Goal: Transaction & Acquisition: Book appointment/travel/reservation

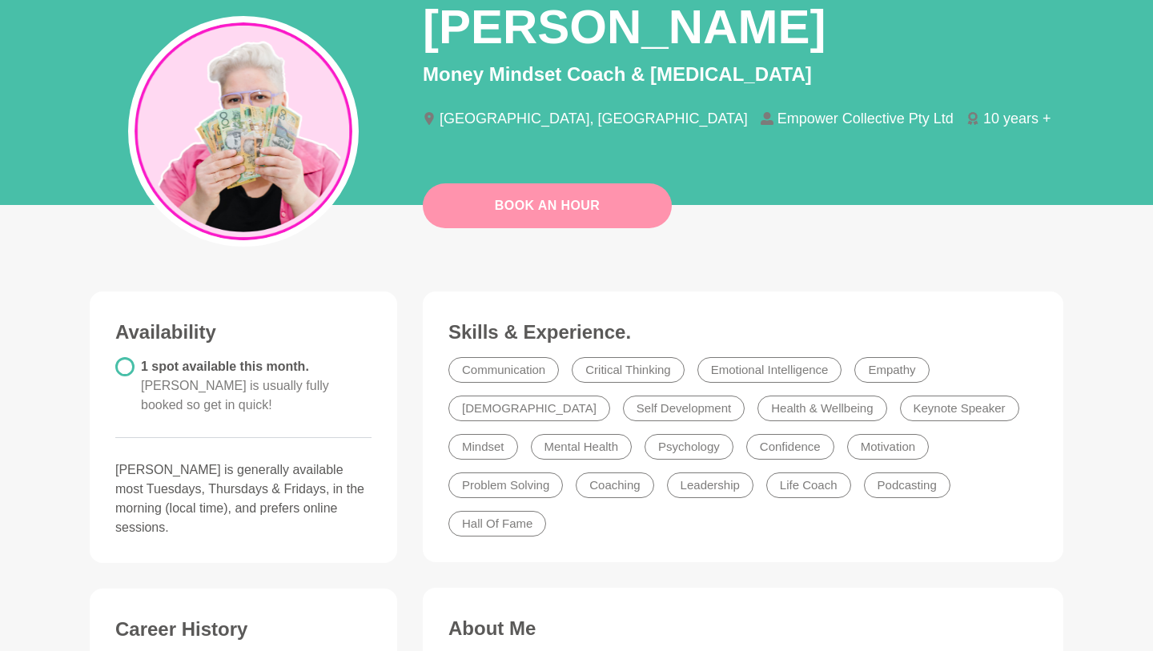
scroll to position [24, 0]
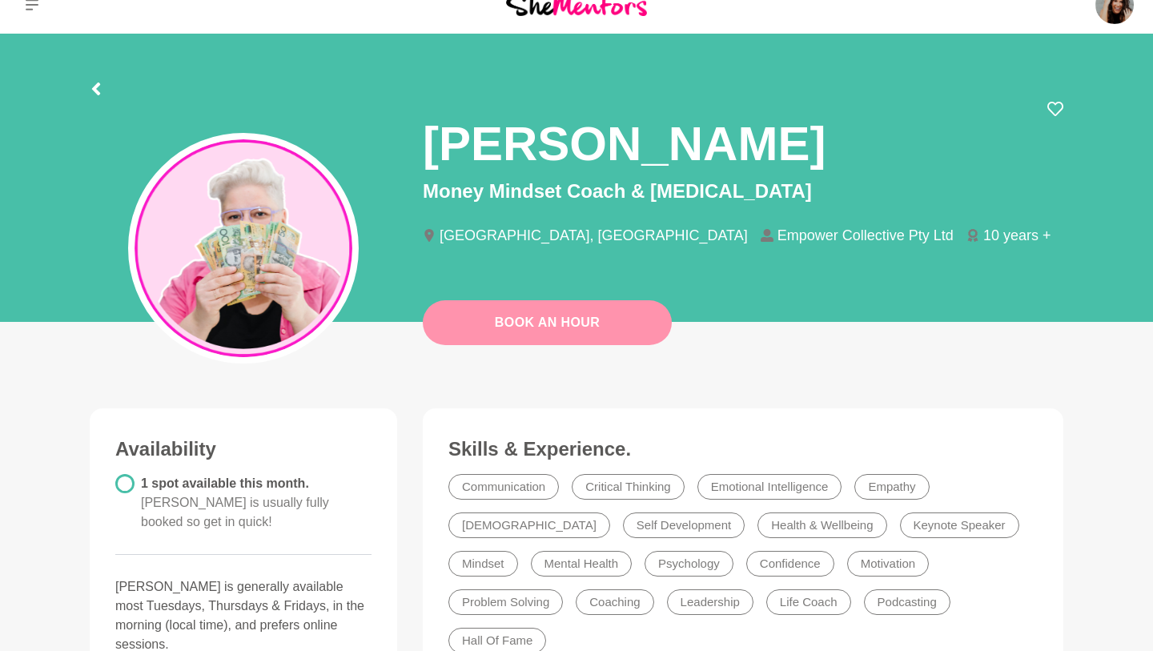
click at [520, 317] on button "Book An Hour" at bounding box center [547, 322] width 249 height 45
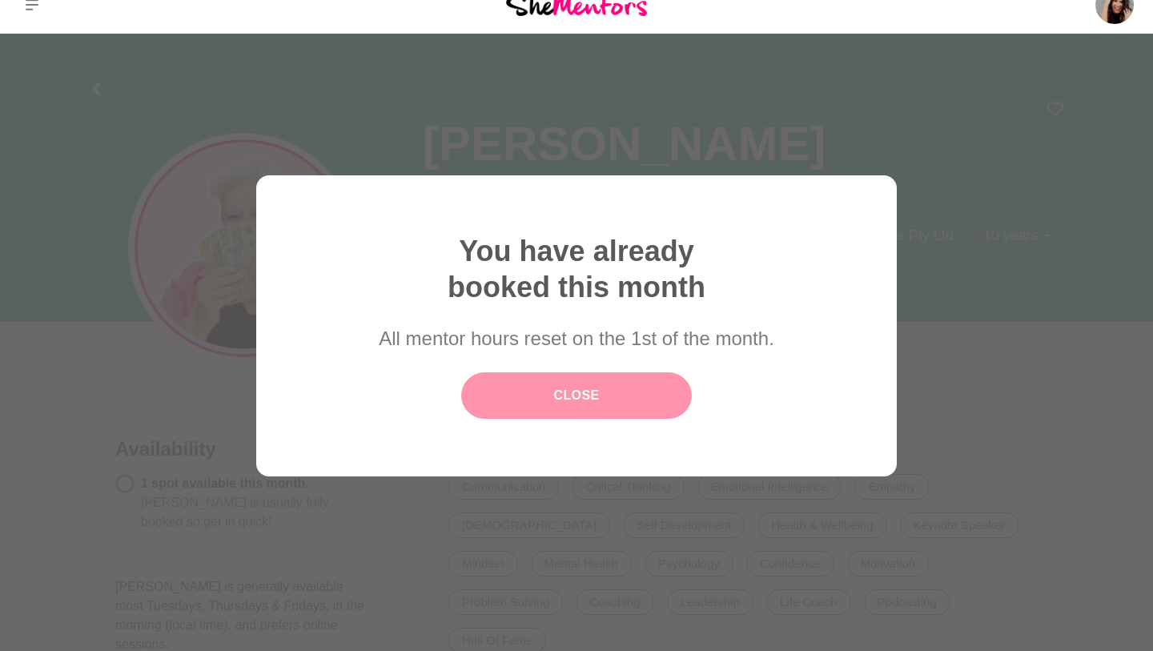
click at [559, 398] on link "Close" at bounding box center [576, 395] width 231 height 46
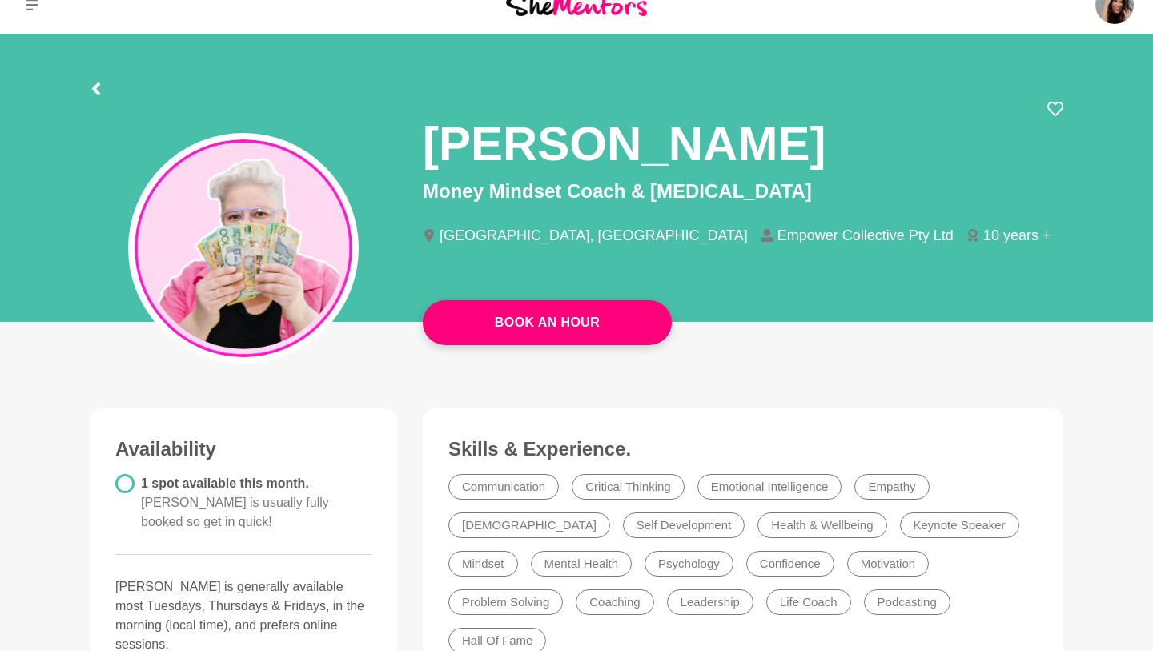
scroll to position [0, 0]
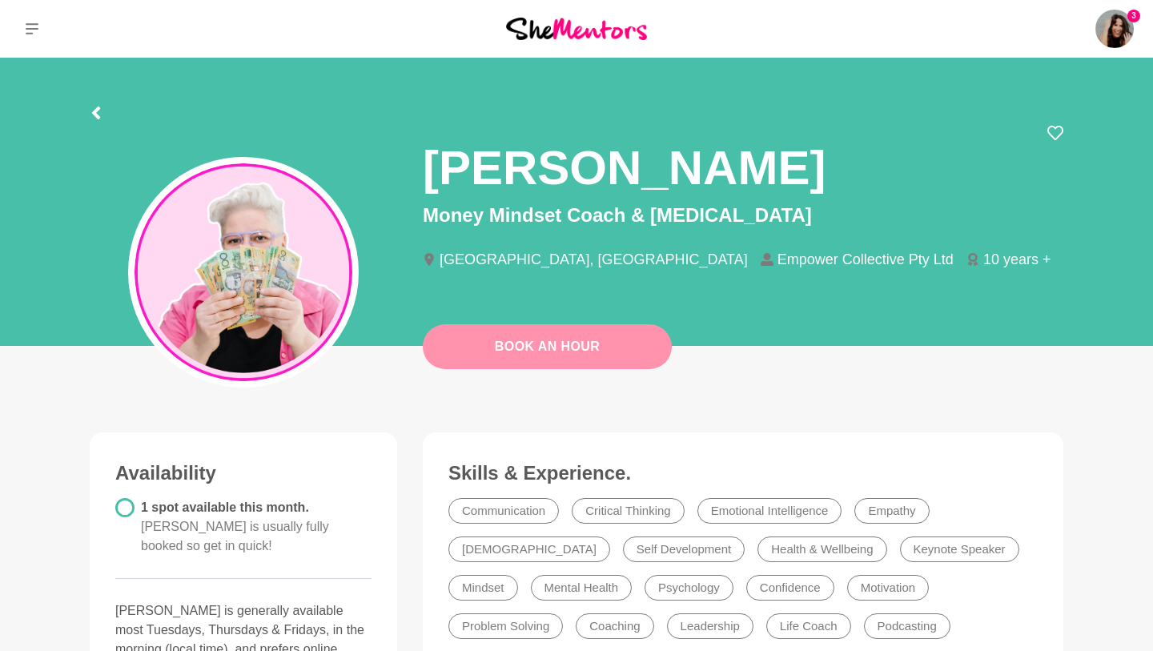
click at [559, 352] on link "Book An Hour" at bounding box center [547, 346] width 249 height 45
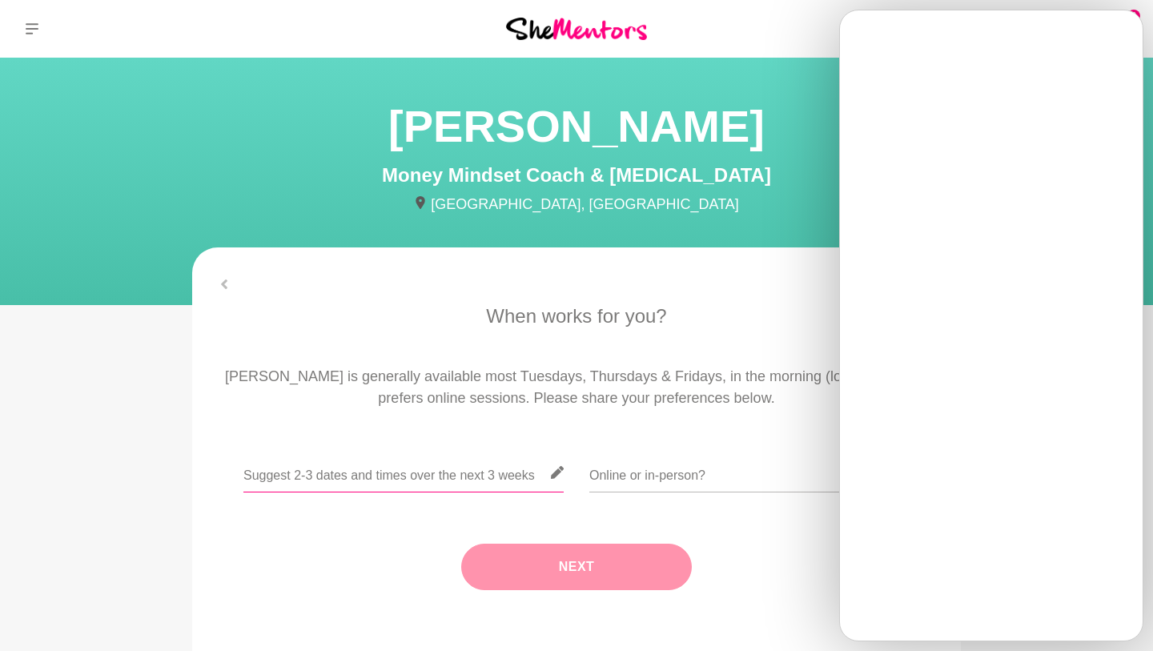
click at [421, 483] on input "text" at bounding box center [403, 472] width 320 height 39
click at [425, 476] on input "text" at bounding box center [403, 472] width 320 height 39
paste input "https://calendly.com/tkbyron/mentee"
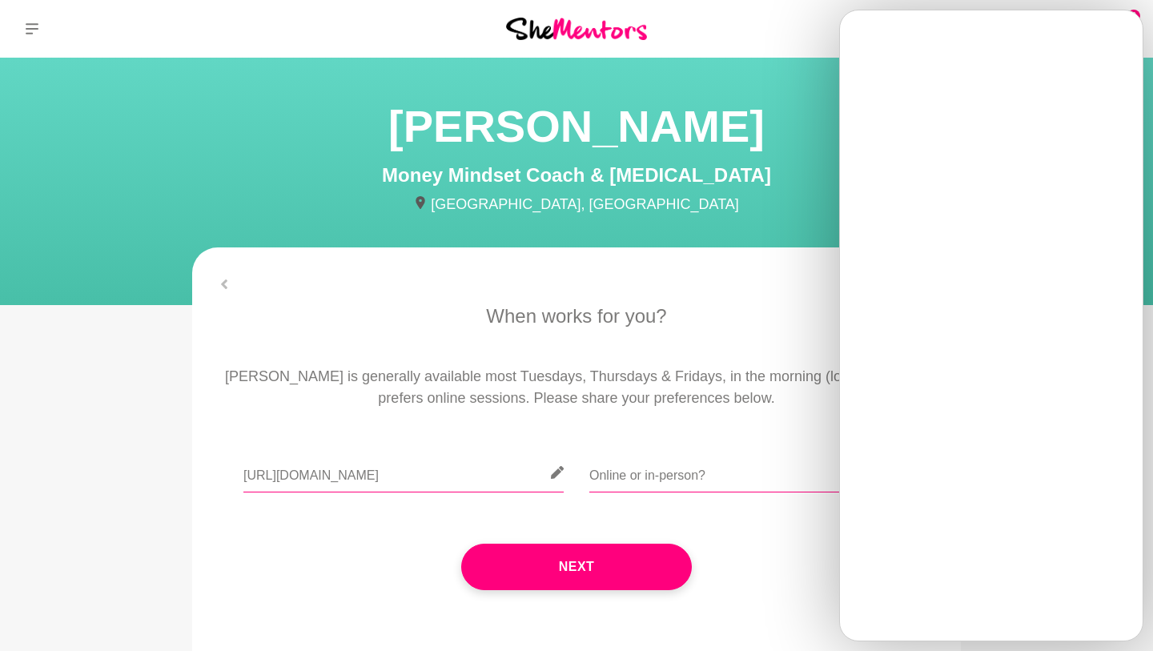
type input "https://calendly.com/tkbyron/mentee"
click at [724, 459] on input "text" at bounding box center [750, 472] width 320 height 39
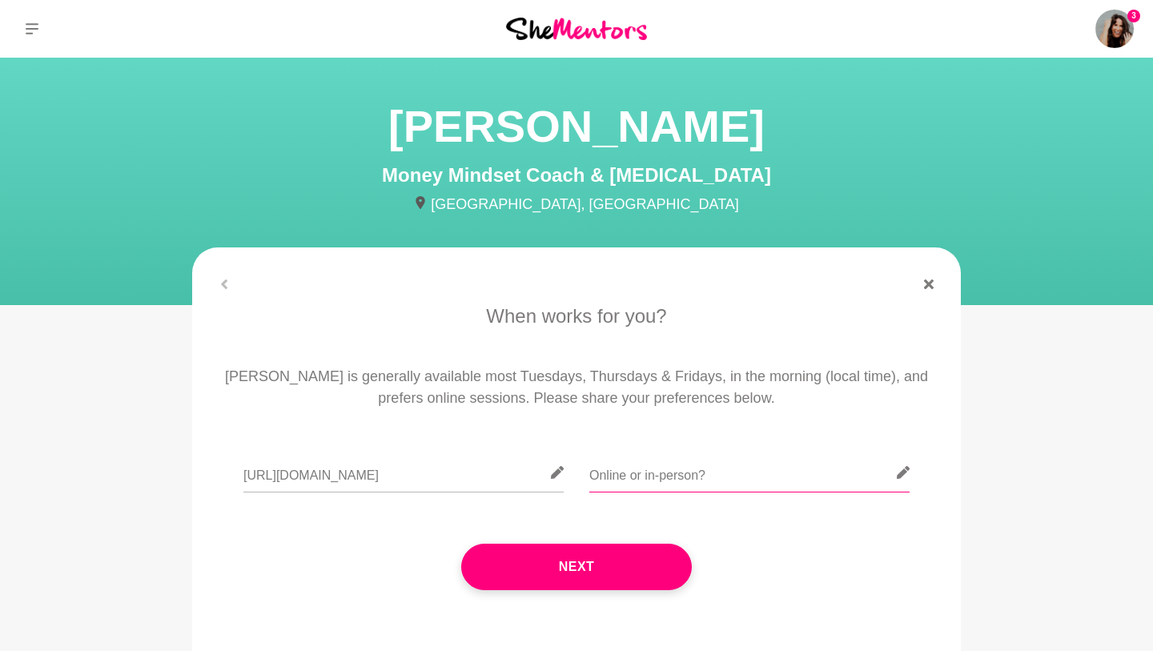
click at [677, 471] on input "text" at bounding box center [750, 472] width 320 height 39
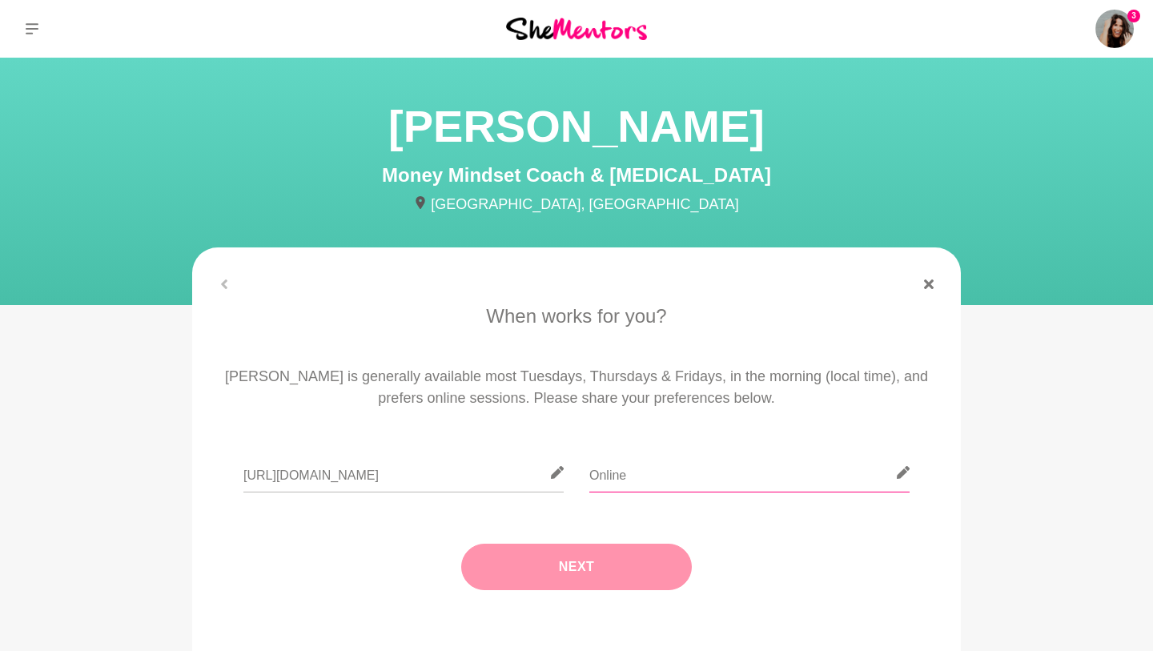
type input "Online"
click at [622, 569] on button "Next" at bounding box center [576, 567] width 231 height 46
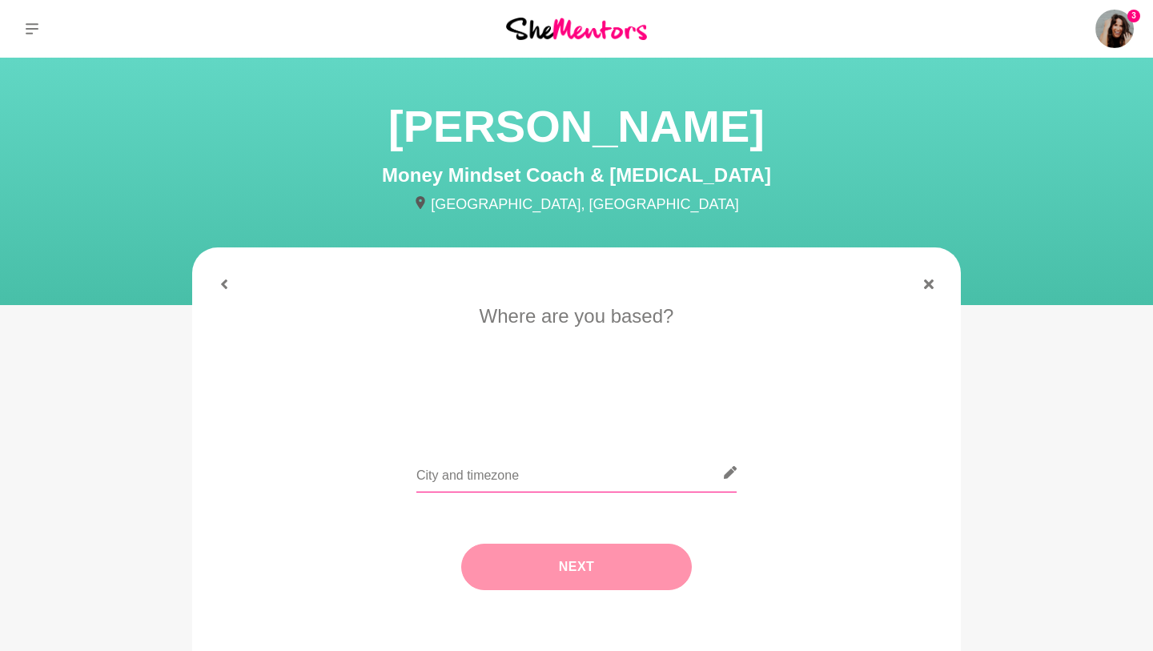
click at [534, 477] on input "text" at bounding box center [577, 472] width 320 height 39
type input "Brisbane"
click at [571, 560] on button "Next" at bounding box center [576, 567] width 231 height 46
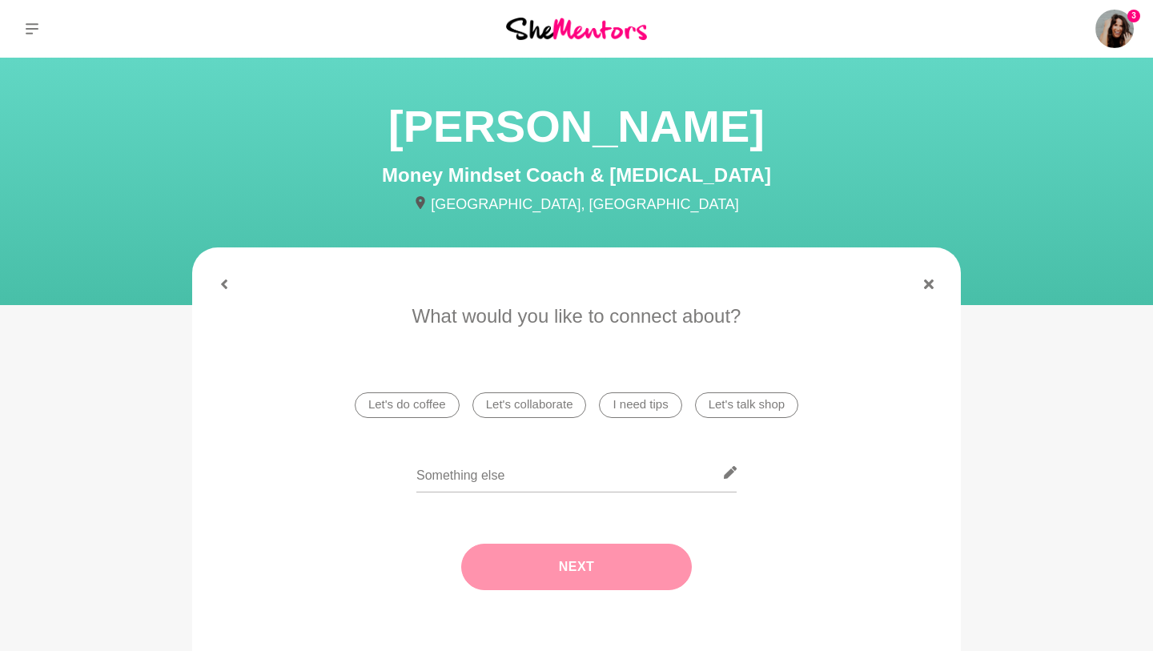
click at [751, 400] on li "Let's talk shop" at bounding box center [746, 405] width 103 height 26
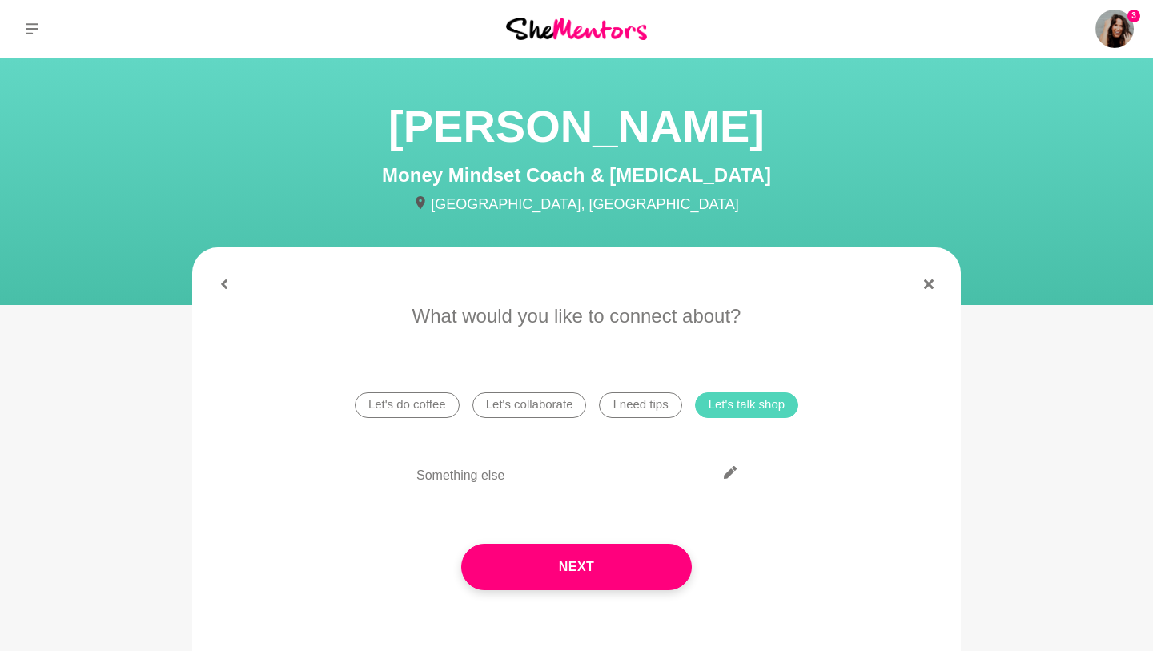
click at [565, 484] on input "text" at bounding box center [577, 472] width 320 height 39
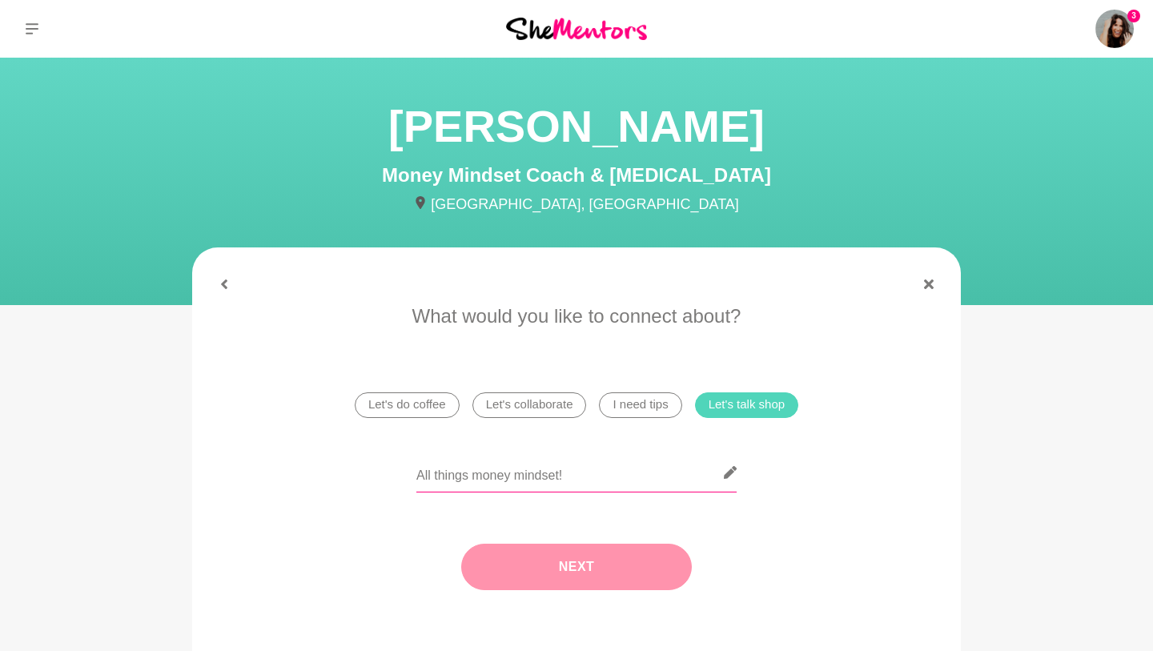
type input "All things money mindset!"
click at [557, 582] on button "Next" at bounding box center [576, 567] width 231 height 46
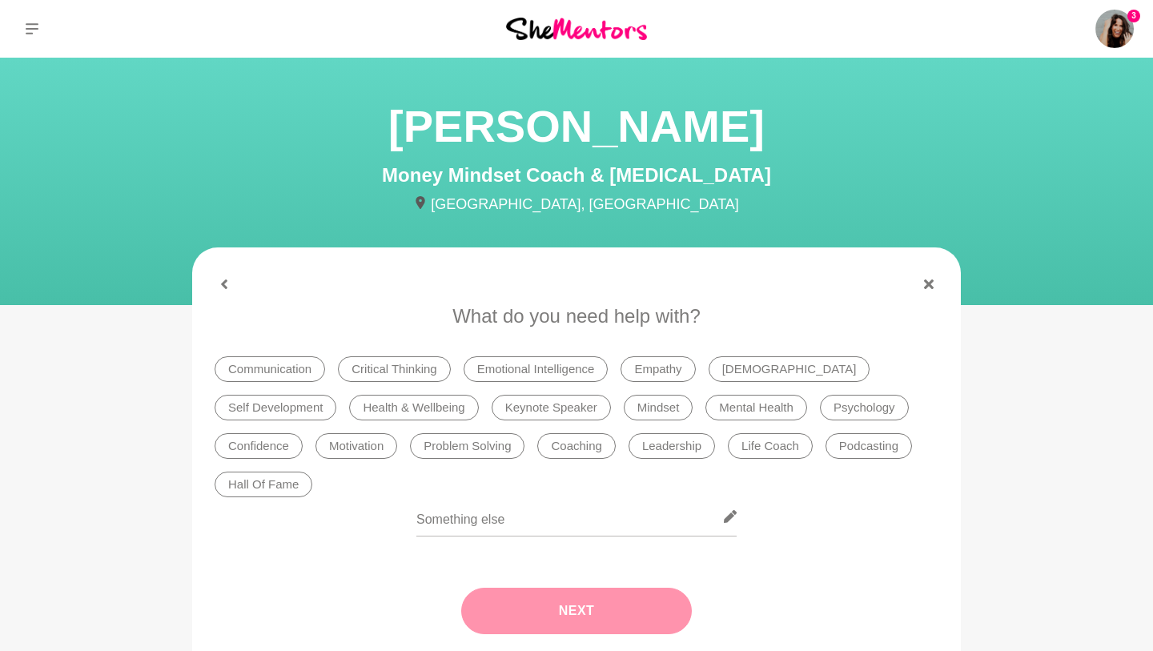
click at [624, 408] on li "Mindset" at bounding box center [659, 408] width 70 height 26
click at [575, 588] on button "Next" at bounding box center [576, 611] width 231 height 46
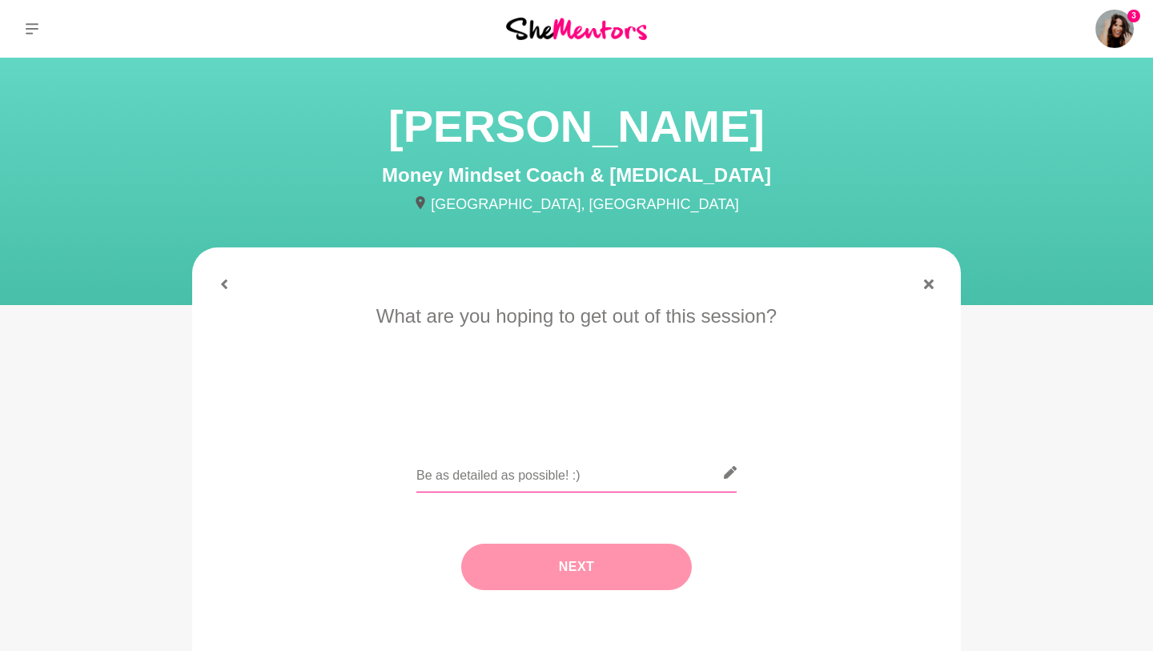
click at [545, 473] on input "text" at bounding box center [577, 472] width 320 height 39
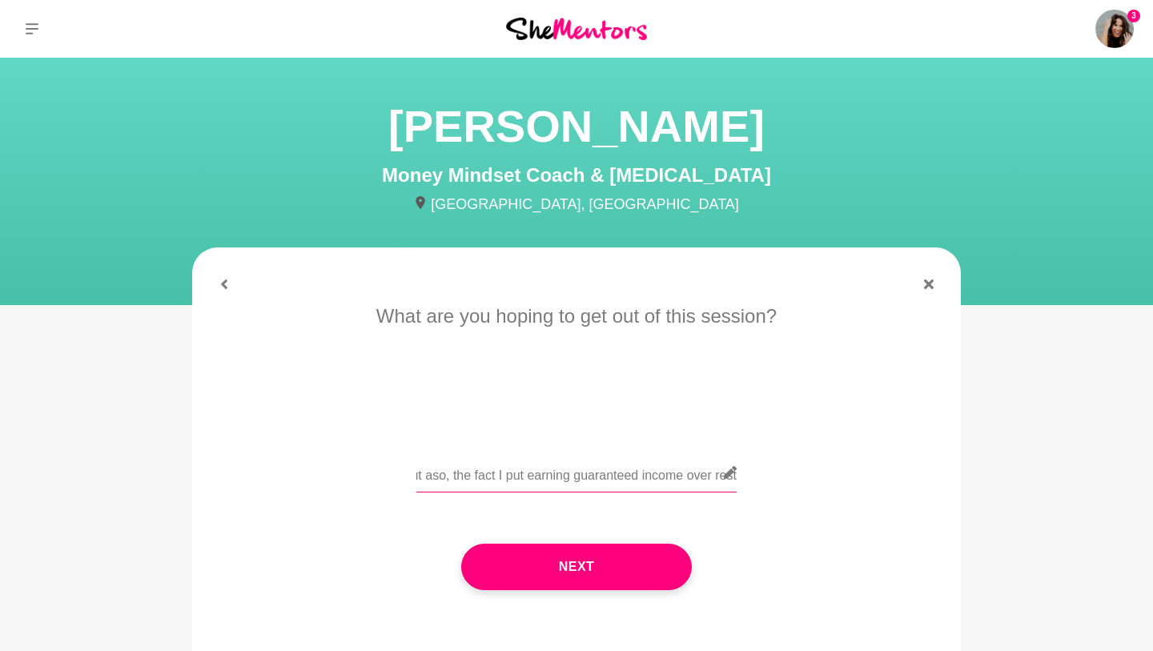
scroll to position [0, 541]
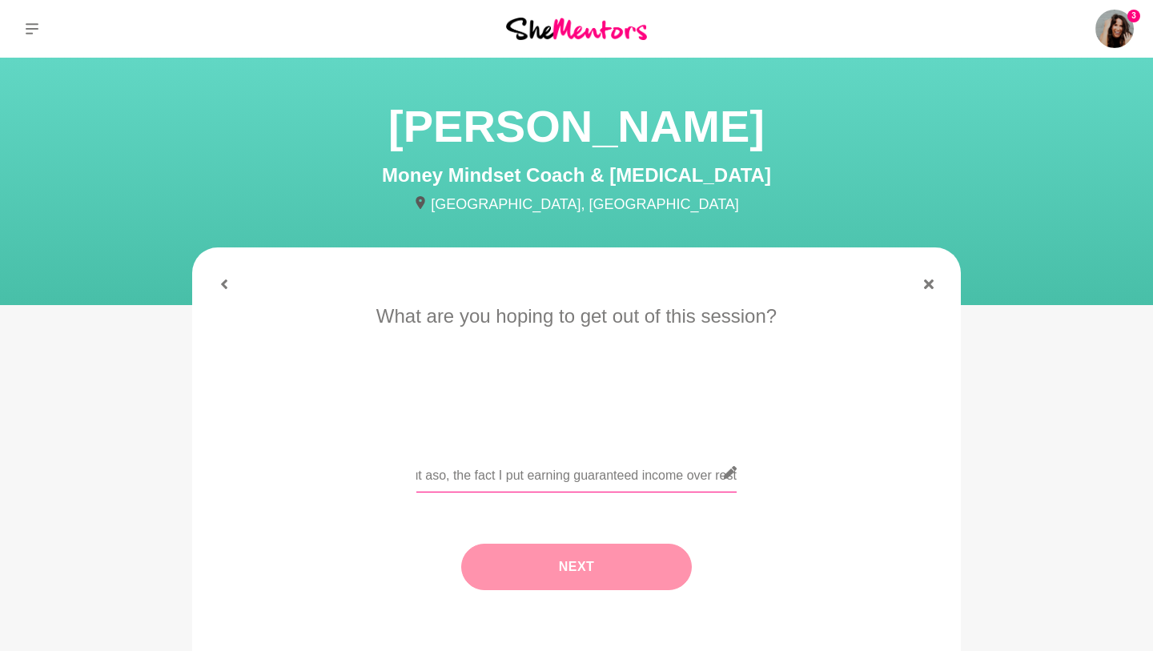
type input "Looking at all the things my nervous system does when I start eanring more in m…"
click at [514, 561] on button "Next" at bounding box center [576, 567] width 231 height 46
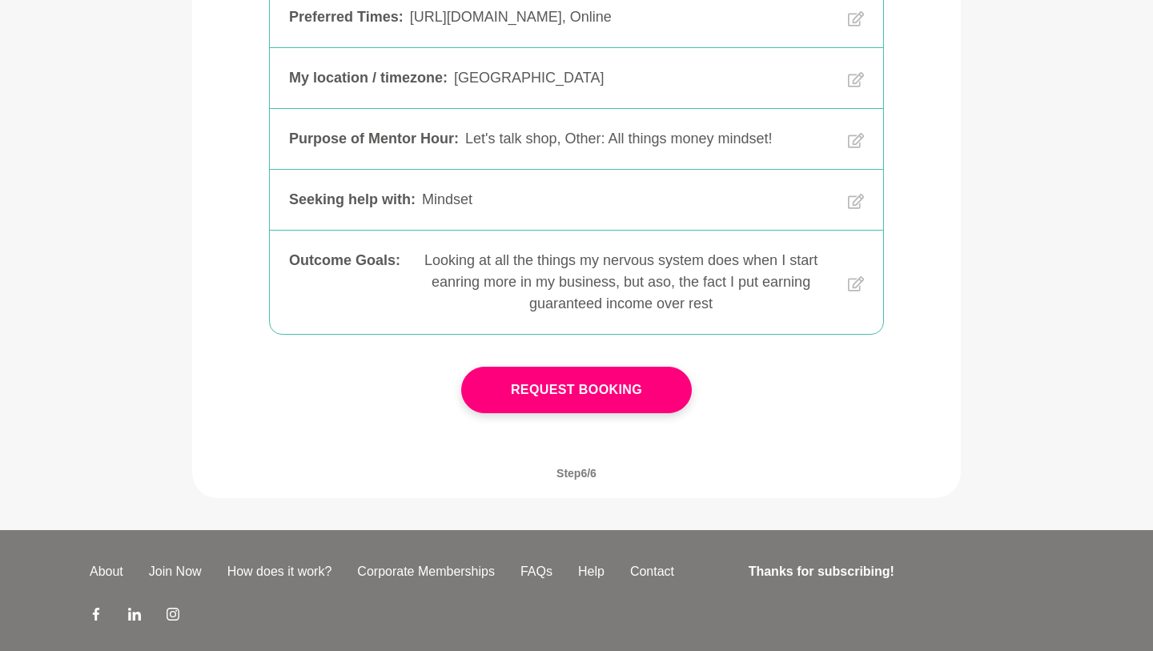
scroll to position [376, 0]
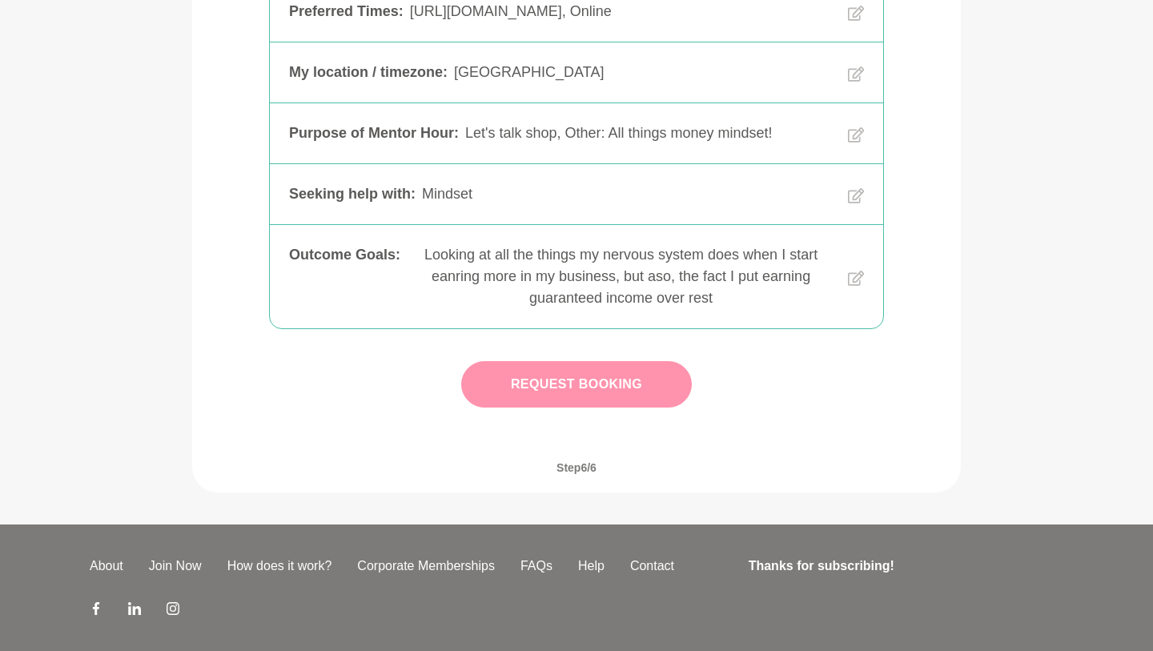
click at [606, 396] on button "Request Booking" at bounding box center [576, 384] width 231 height 46
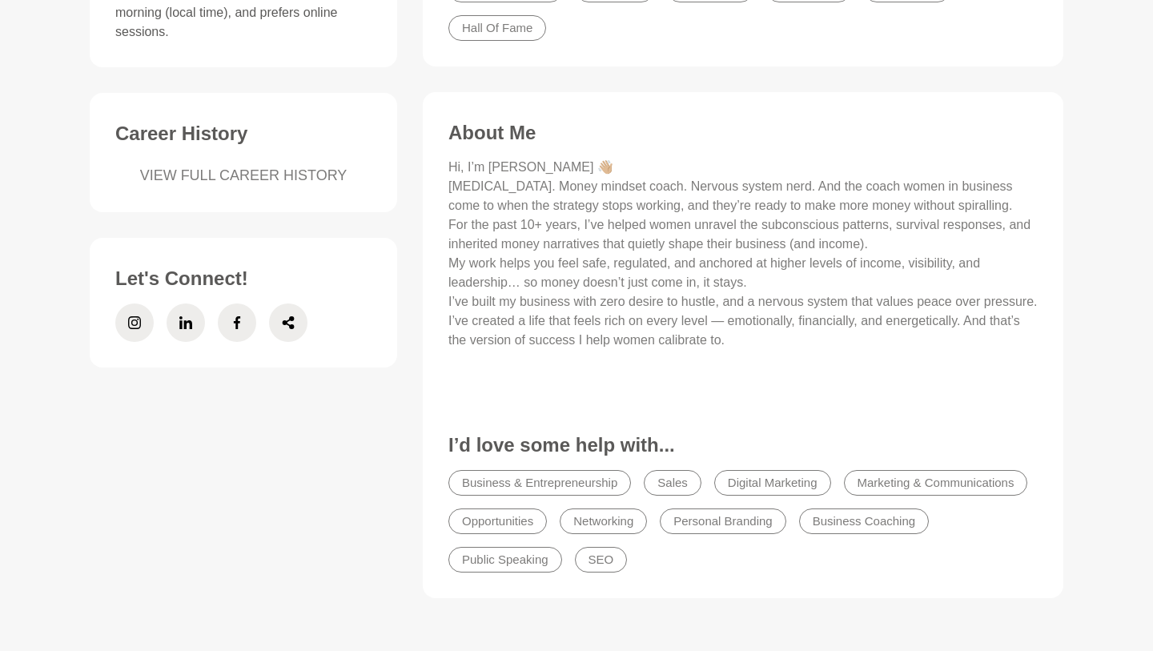
scroll to position [608, 0]
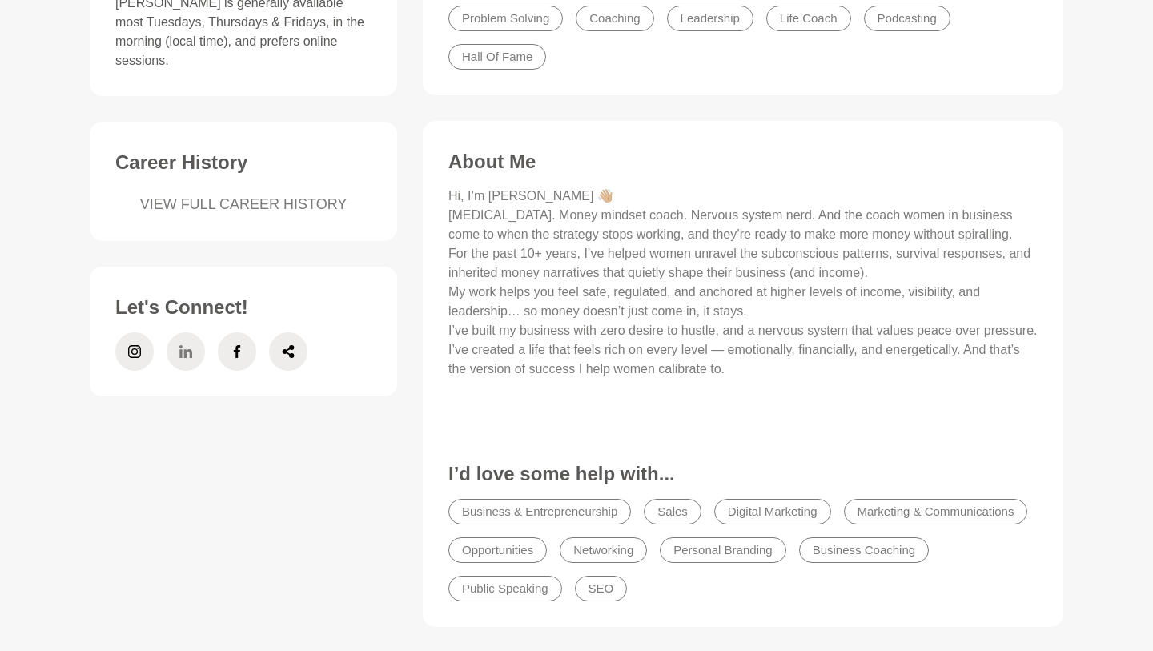
click at [193, 332] on span at bounding box center [186, 351] width 38 height 38
click at [132, 332] on icon at bounding box center [134, 351] width 13 height 38
click at [236, 332] on icon at bounding box center [237, 351] width 13 height 38
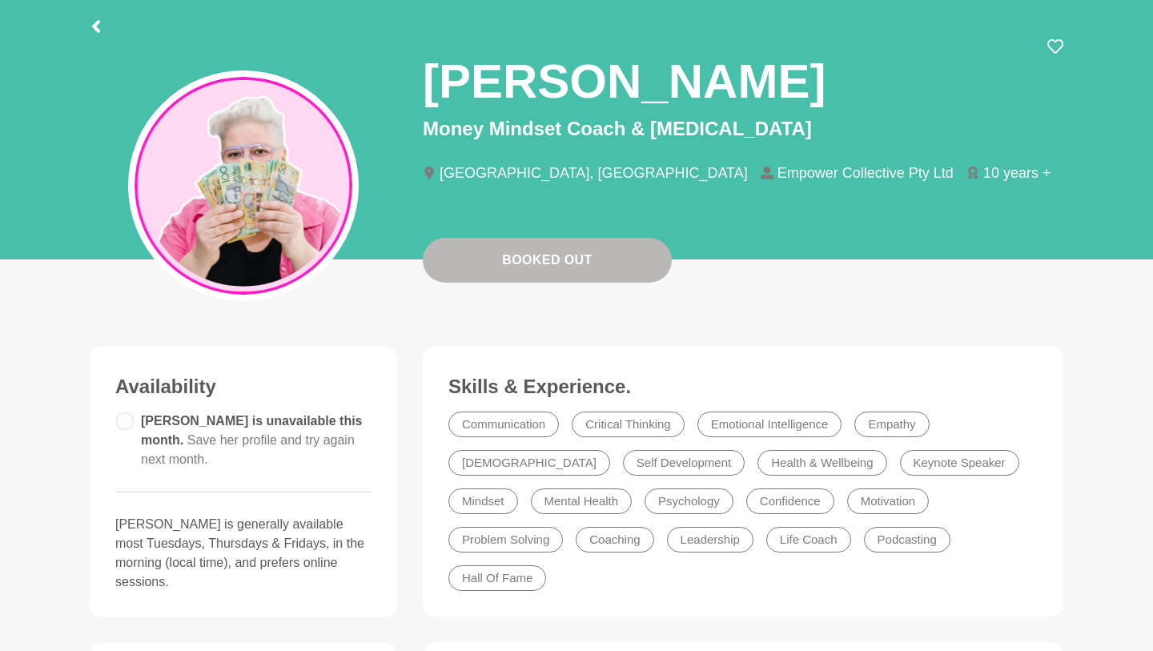
scroll to position [0, 0]
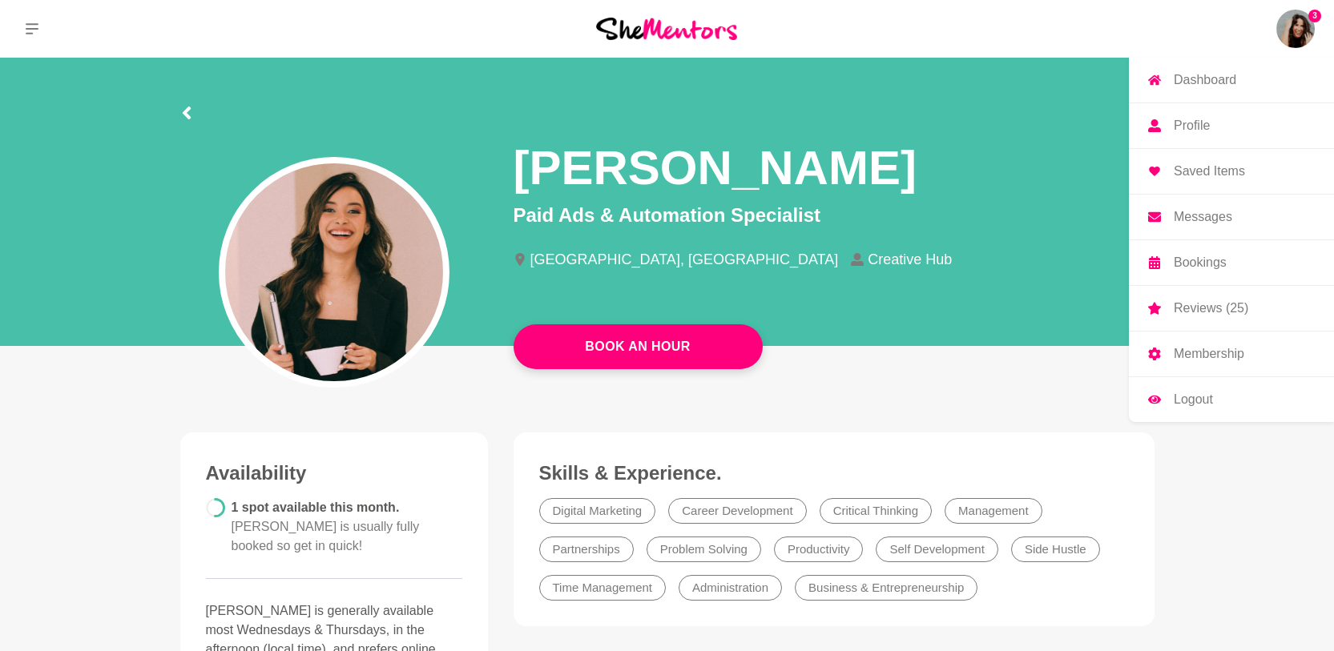
click at [1310, 12] on span "3" at bounding box center [1314, 16] width 13 height 13
